Goal: Task Accomplishment & Management: Use online tool/utility

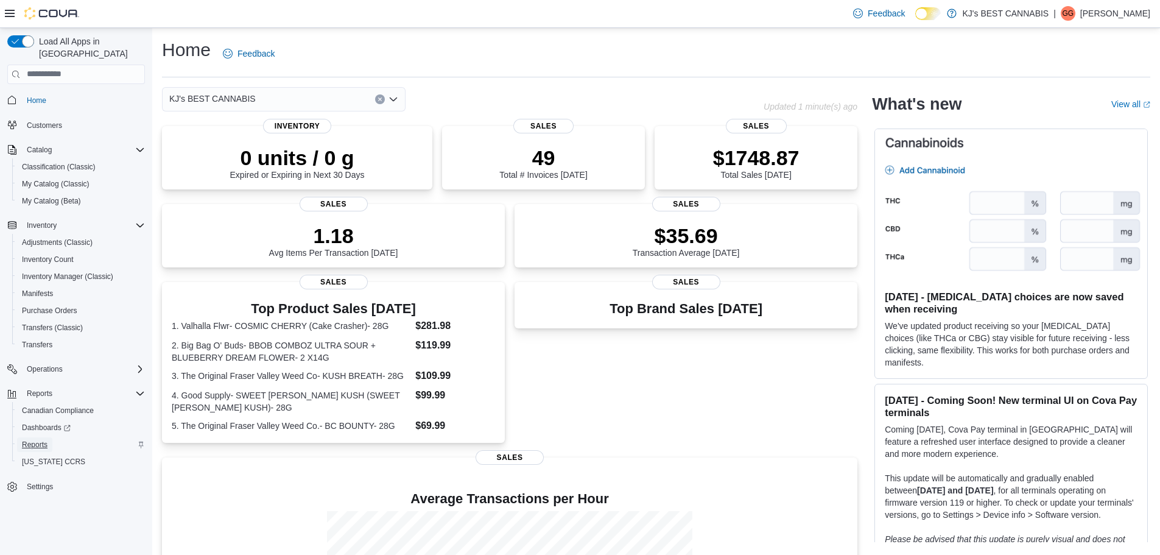
click at [36, 443] on span "Reports" at bounding box center [35, 445] width 26 height 10
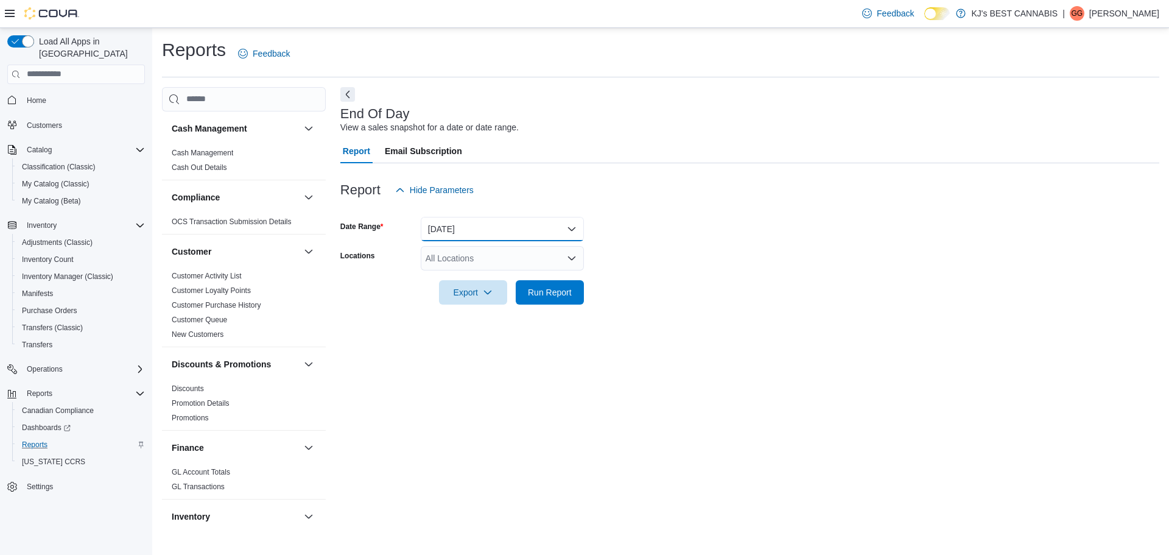
click at [432, 225] on button "[DATE]" at bounding box center [502, 229] width 163 height 24
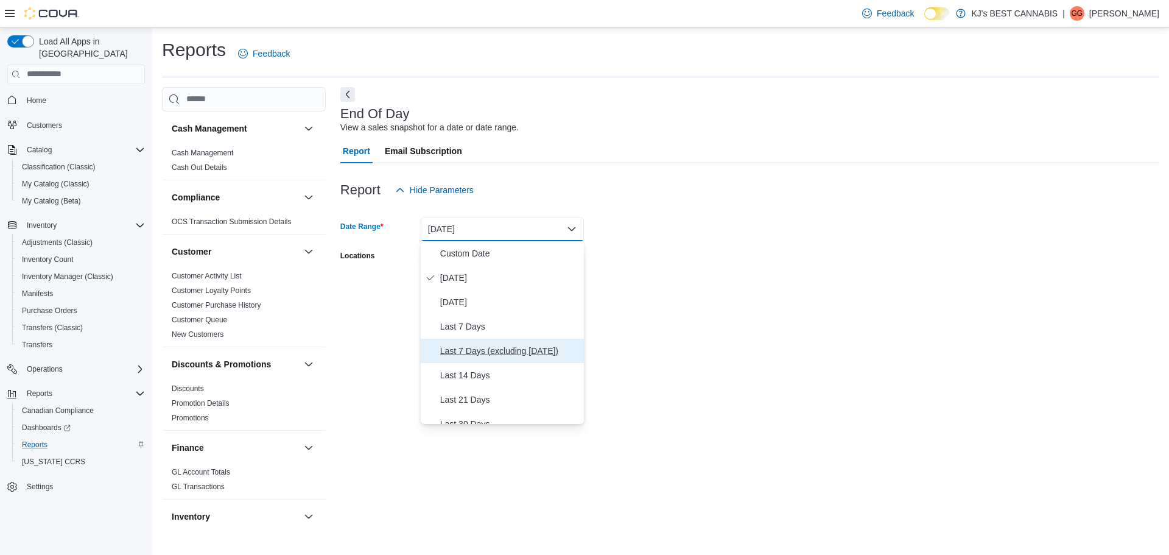
click at [469, 347] on span "Last 7 Days (excluding [DATE])" at bounding box center [509, 350] width 139 height 15
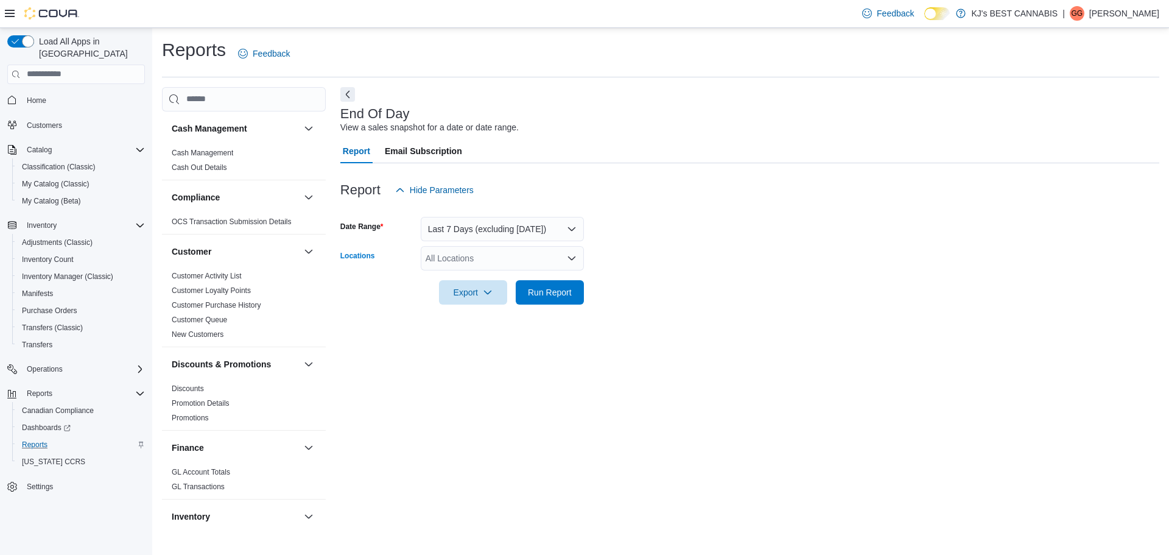
click at [490, 262] on div "All Locations" at bounding box center [502, 258] width 163 height 24
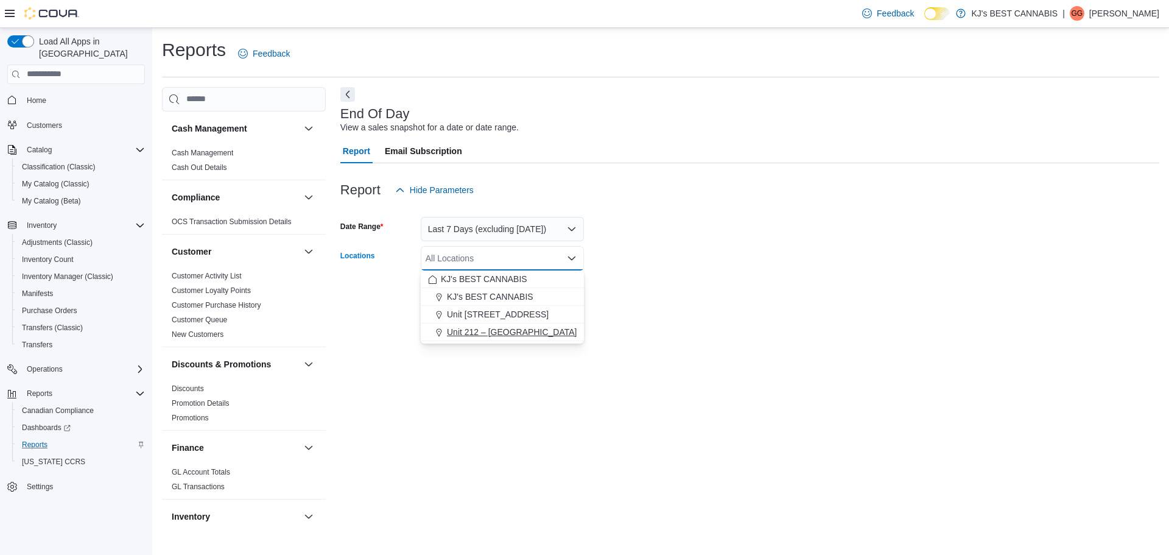
click at [476, 333] on span "Unit 212 – [GEOGRAPHIC_DATA]" at bounding box center [512, 332] width 130 height 12
click at [481, 369] on div "End Of Day View a sales snapshot for a date or date range. Report Email Subscri…" at bounding box center [749, 307] width 819 height 440
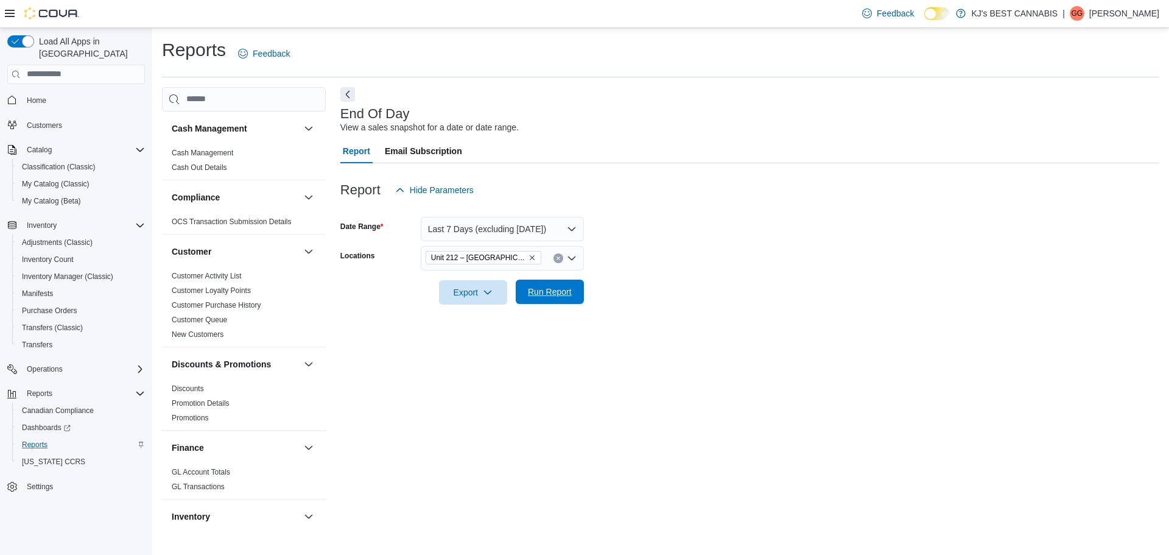
click at [538, 291] on span "Run Report" at bounding box center [550, 292] width 44 height 12
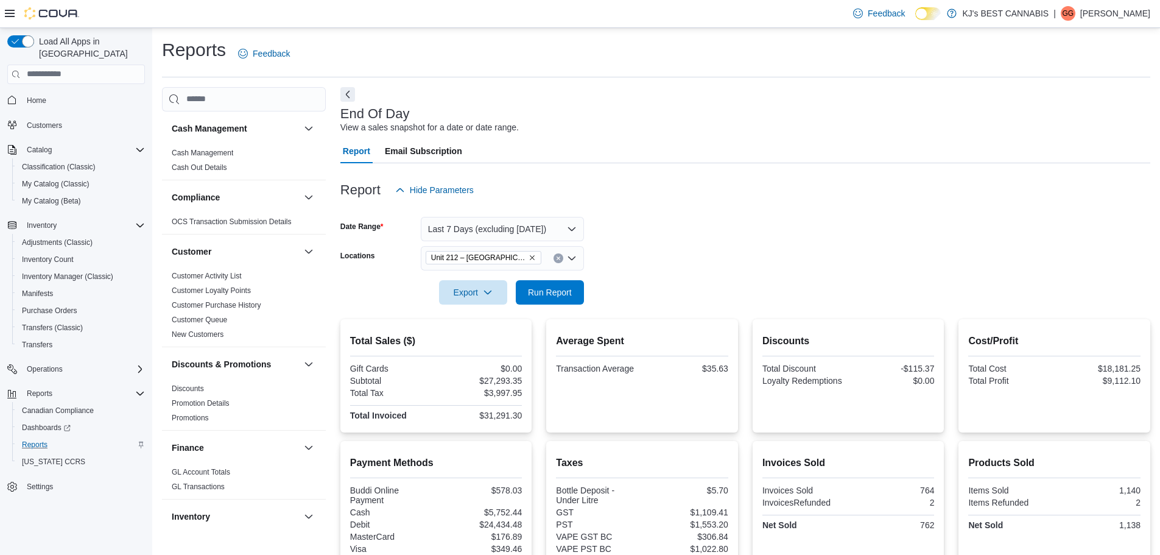
click at [534, 256] on icon "Remove Unit 212 – 32530 Lougheed Highway from selection in this group" at bounding box center [532, 257] width 7 height 7
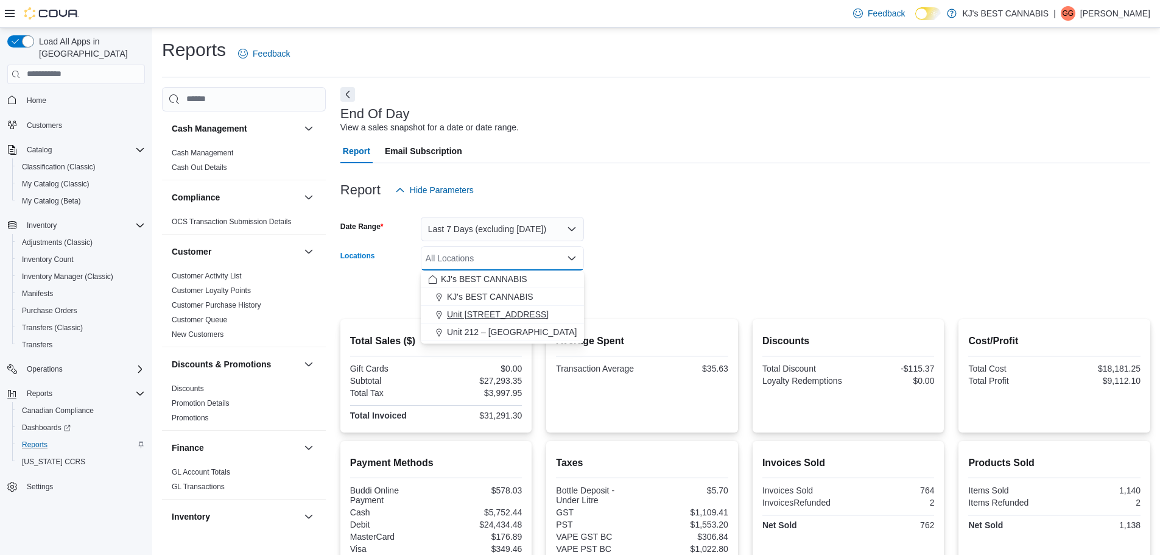
click at [518, 320] on span "Unit [STREET_ADDRESS]" at bounding box center [498, 314] width 102 height 12
click at [639, 291] on form "Date Range Last 7 Days (excluding [DATE]) Locations [STREET_ADDRESS] Combo box.…" at bounding box center [745, 253] width 810 height 102
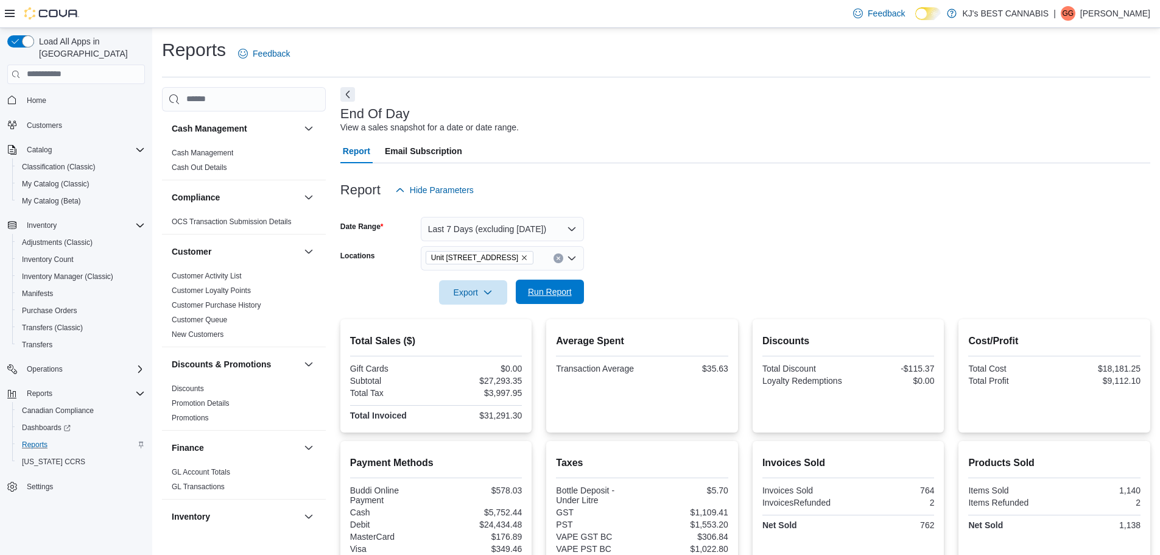
click at [567, 297] on span "Run Report" at bounding box center [550, 292] width 44 height 12
click at [528, 256] on icon "Remove Unit 103- 2700 Barnet Highway from selection in this group" at bounding box center [524, 257] width 7 height 7
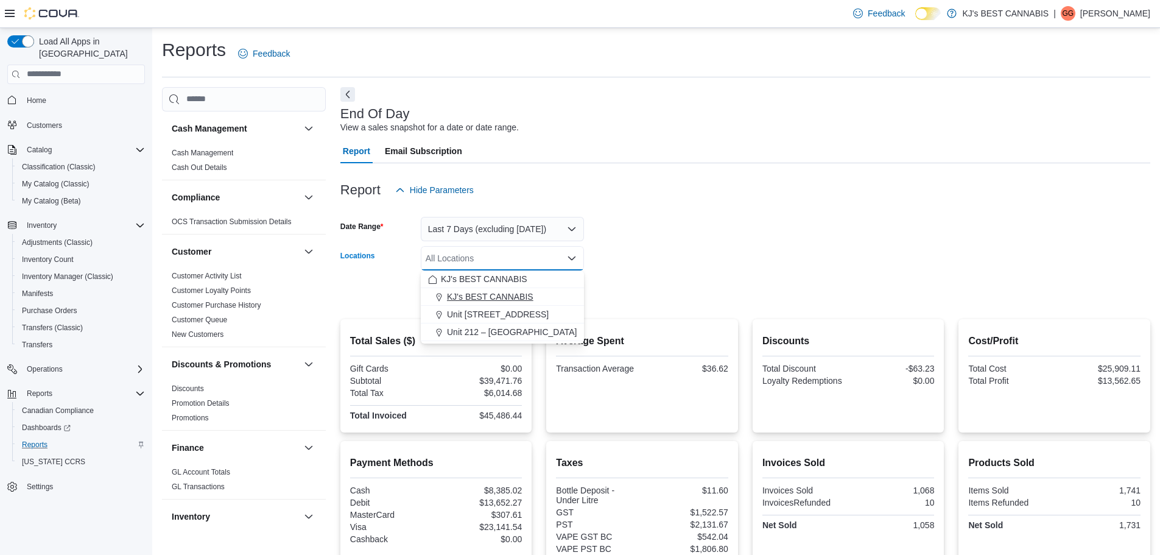
click at [507, 295] on span "KJ's BEST CANNABIS" at bounding box center [490, 297] width 86 height 12
click at [727, 280] on form "Date Range Last 7 Days (excluding [DATE]) Locations KJ's BEST CANNABIS Combo bo…" at bounding box center [745, 253] width 810 height 102
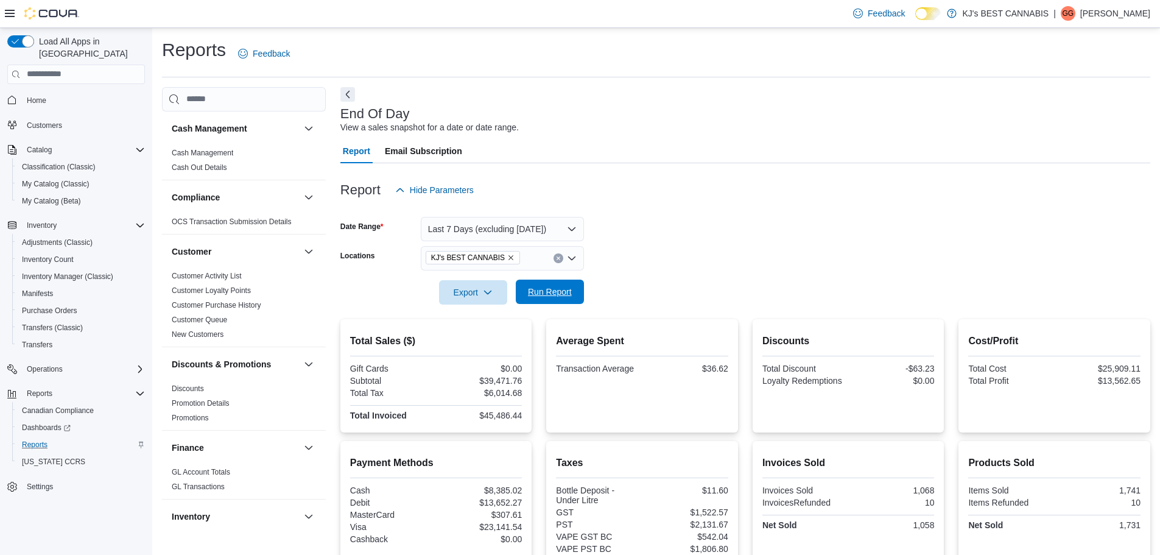
click at [531, 281] on span "Run Report" at bounding box center [550, 292] width 54 height 24
